Goal: Check status: Check status

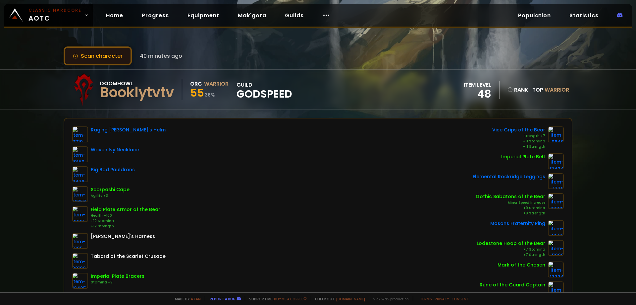
click at [113, 53] on button "Scan character" at bounding box center [98, 55] width 68 height 19
click at [105, 56] on button "Scan character" at bounding box center [98, 55] width 68 height 19
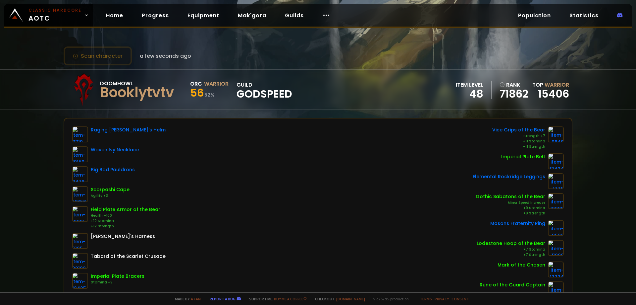
click at [48, 64] on div "Scan character a few seconds ago Doomhowl Booklytvtv Orc Warrior 56 52 % guild …" at bounding box center [318, 146] width 636 height 292
click at [110, 60] on button "Scan character" at bounding box center [98, 55] width 68 height 19
click at [35, 172] on div "Scan character an hour ago Doomhowl Booklytvtv Orc Warrior 56 84 % guild godspe…" at bounding box center [318, 146] width 636 height 292
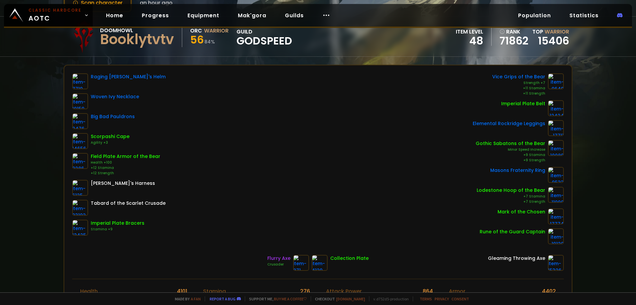
scroll to position [78, 0]
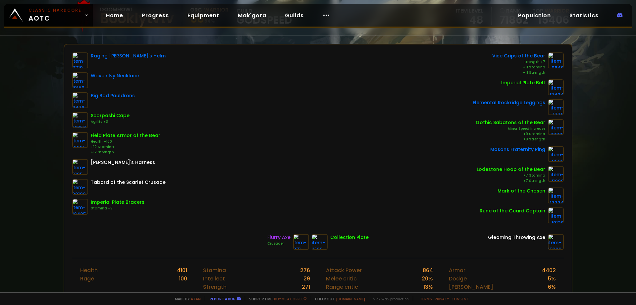
drag, startPoint x: 41, startPoint y: 186, endPoint x: 45, endPoint y: 205, distance: 19.4
